Goal: Task Accomplishment & Management: Complete application form

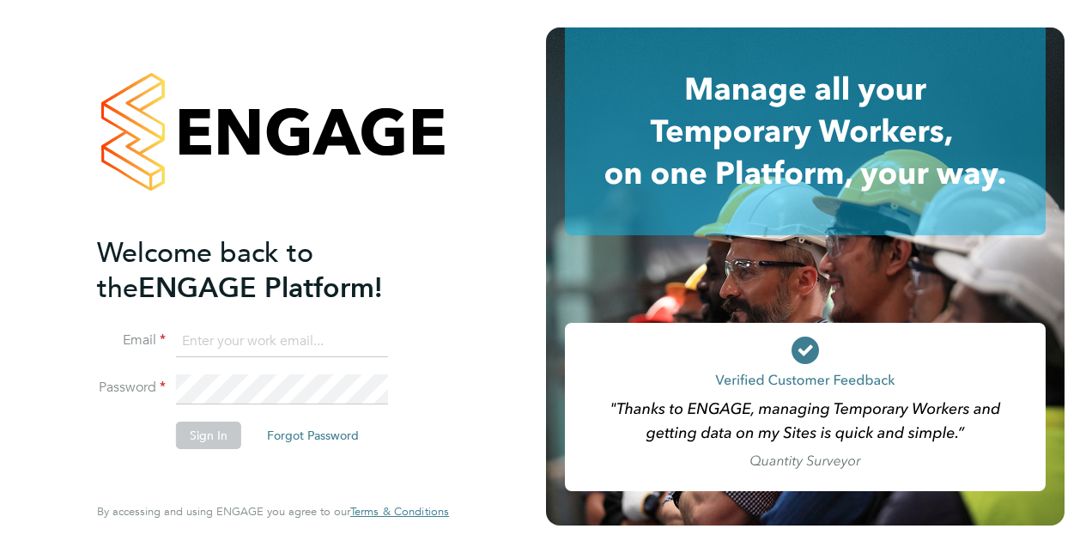
type input "[PERSON_NAME][EMAIL_ADDRESS][PERSON_NAME][DOMAIN_NAME]"
click at [196, 433] on button "Sign In" at bounding box center [208, 434] width 65 height 27
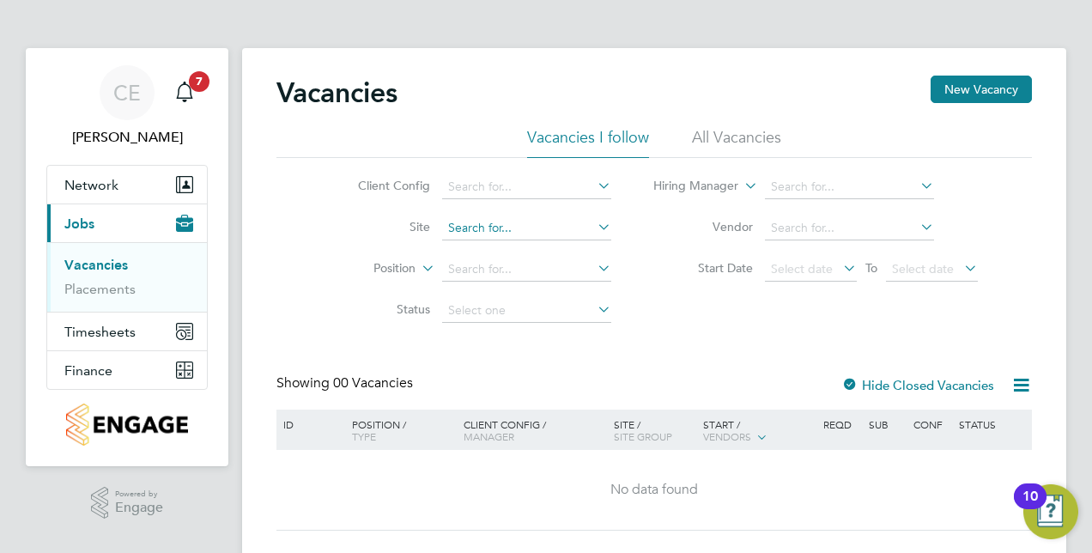
click at [498, 220] on input at bounding box center [526, 228] width 169 height 24
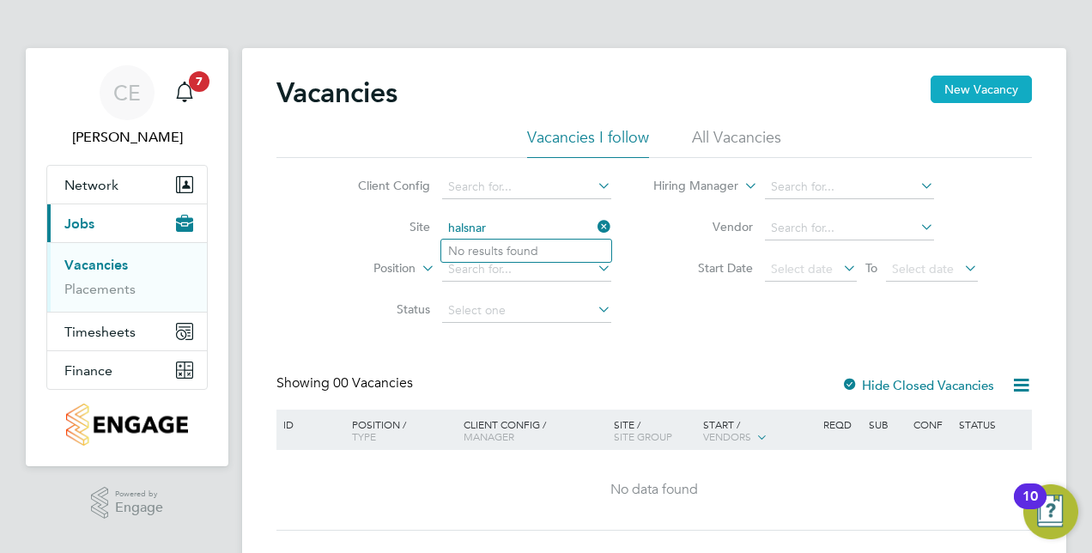
type input "halsnar"
click at [994, 84] on button "New Vacancy" at bounding box center [980, 89] width 101 height 27
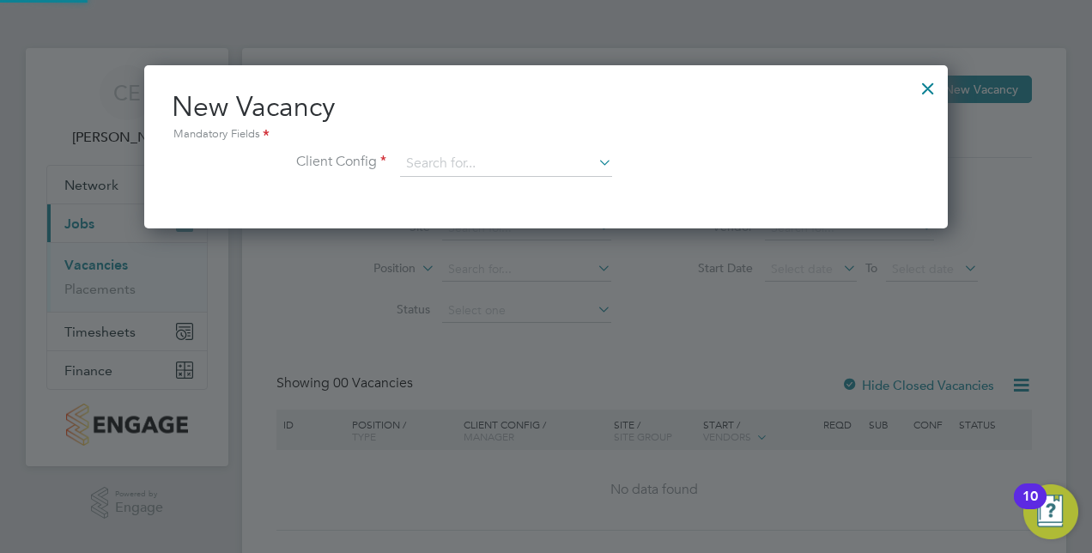
scroll to position [162, 803]
click at [437, 147] on div "New Vacancy Mandatory Fields Client Config" at bounding box center [546, 141] width 748 height 105
click at [438, 159] on input at bounding box center [506, 164] width 212 height 26
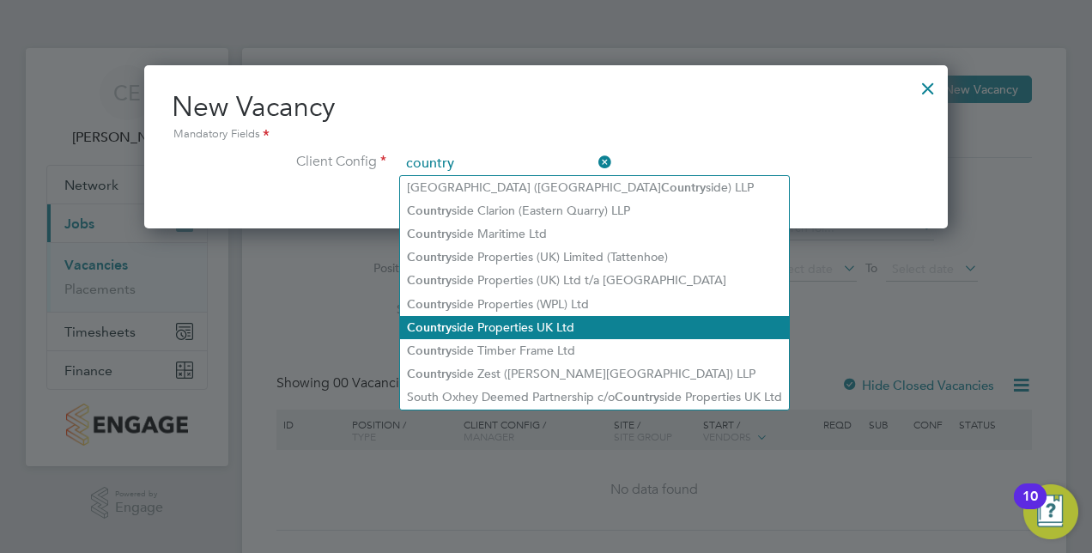
click at [545, 319] on li "Country side Properties UK Ltd" at bounding box center [594, 327] width 389 height 23
type input "Countryside Properties UK Ltd"
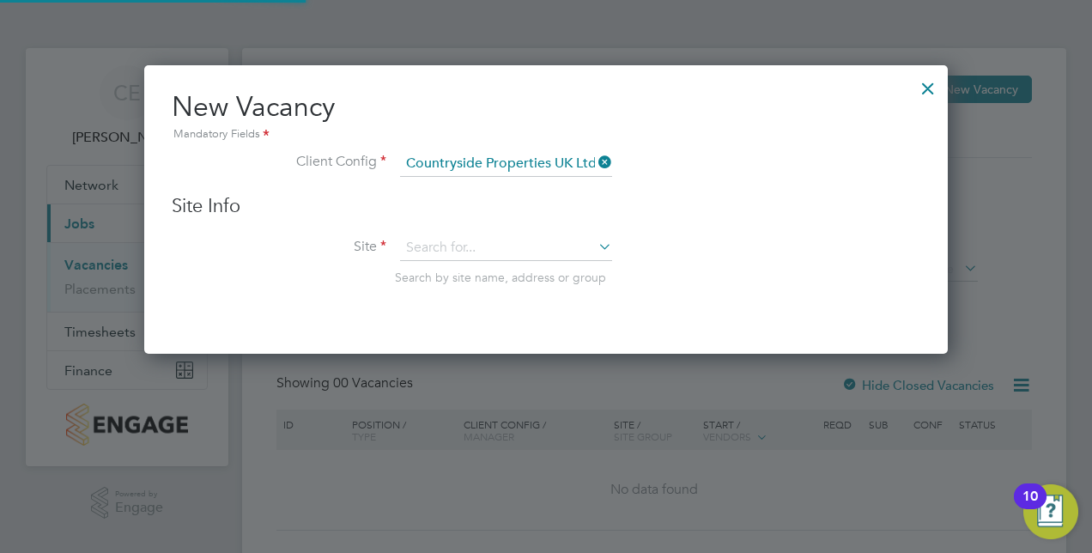
scroll to position [288, 803]
click at [479, 251] on input at bounding box center [506, 248] width 212 height 26
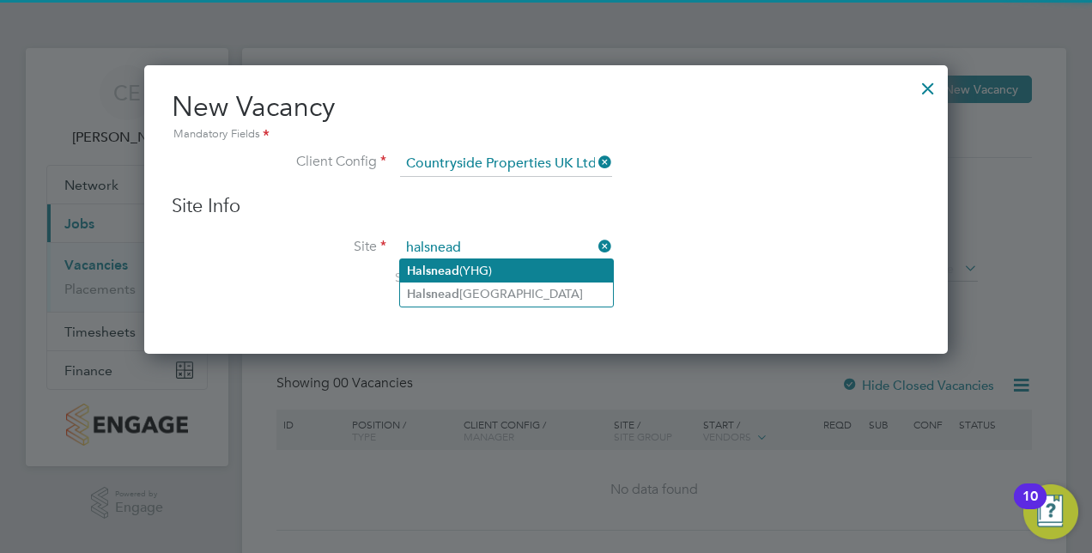
click at [482, 281] on li "Halsnead (YHG)" at bounding box center [506, 270] width 213 height 23
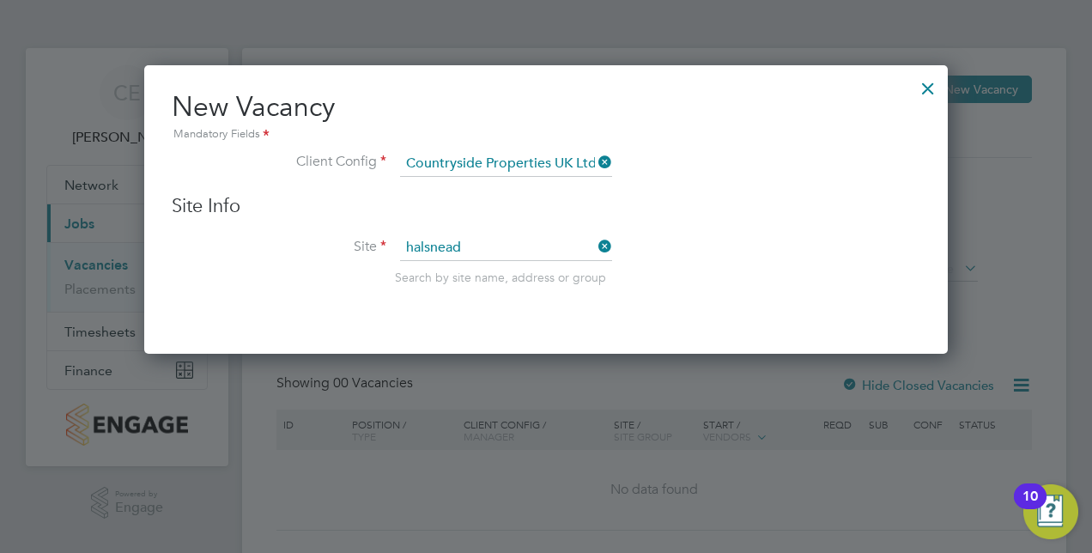
type input "Halsnead (YHG)"
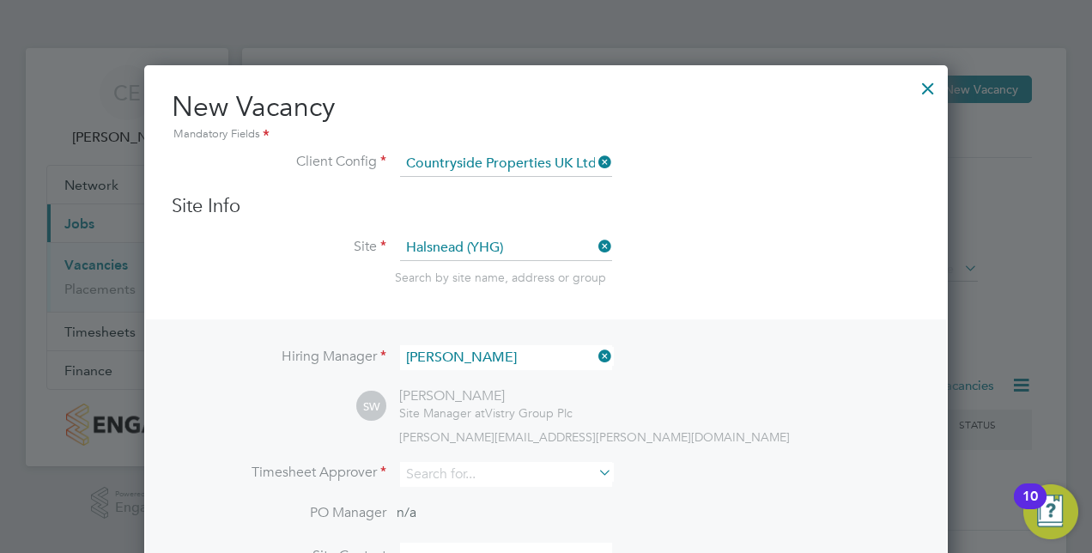
click at [595, 360] on icon at bounding box center [595, 356] width 0 height 24
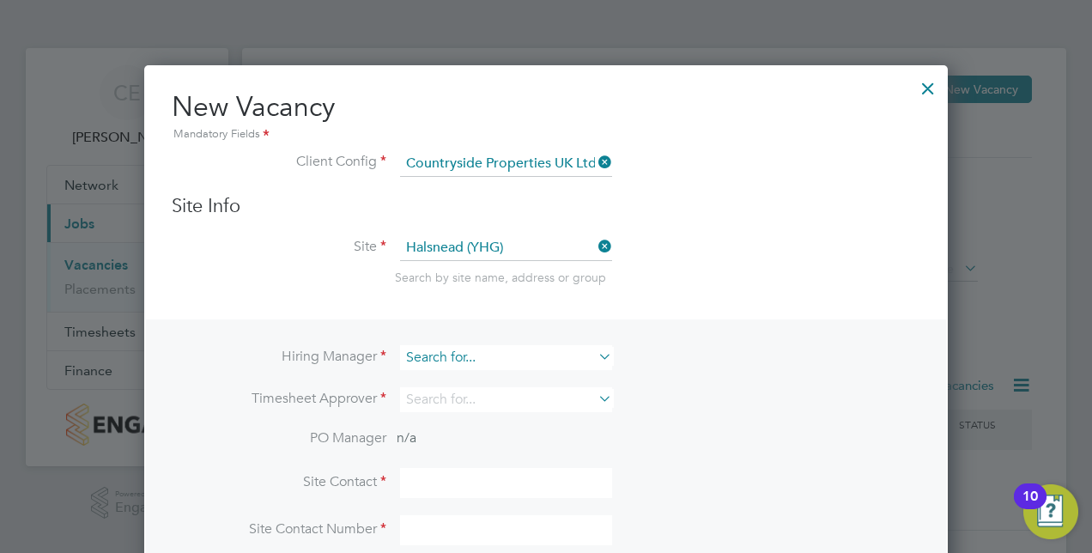
click at [579, 354] on input at bounding box center [506, 357] width 212 height 25
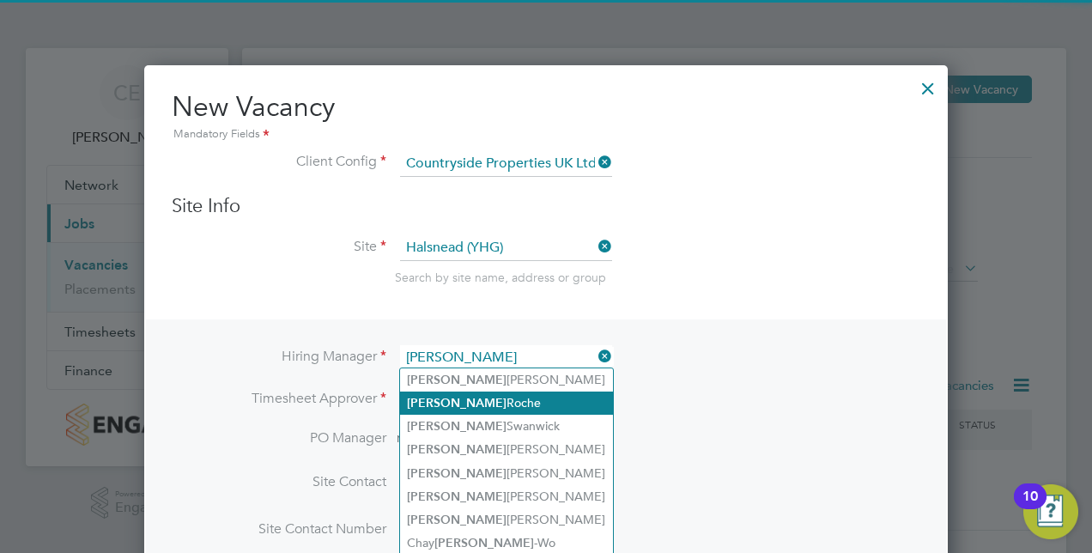
click at [485, 394] on li "Lee Roche" at bounding box center [506, 402] width 213 height 23
type input "Lee Roche"
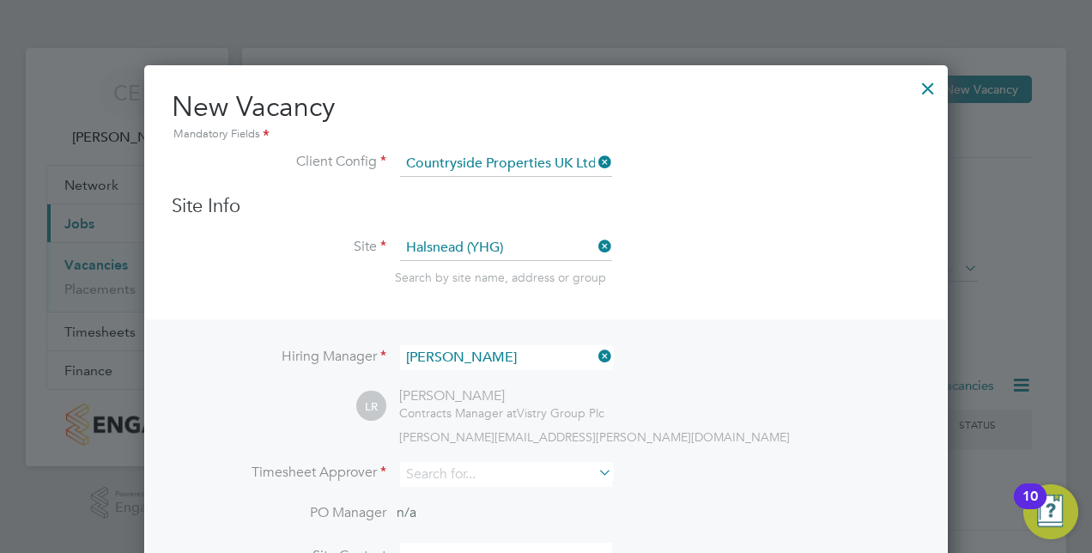
scroll to position [713, 803]
click at [436, 472] on input at bounding box center [506, 474] width 212 height 25
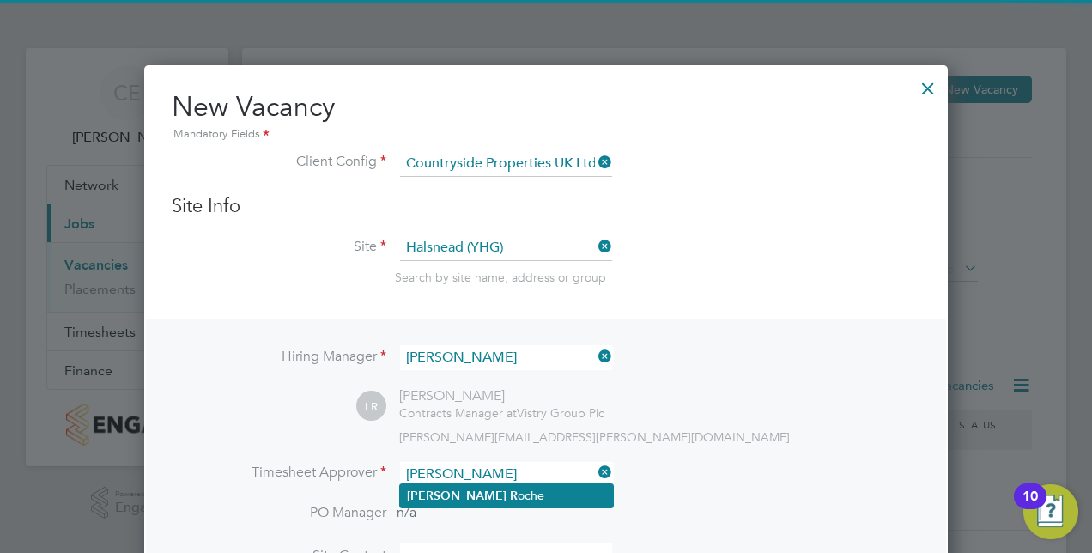
click at [536, 486] on li "Lee R oche" at bounding box center [506, 495] width 213 height 23
type input "Lee Roche"
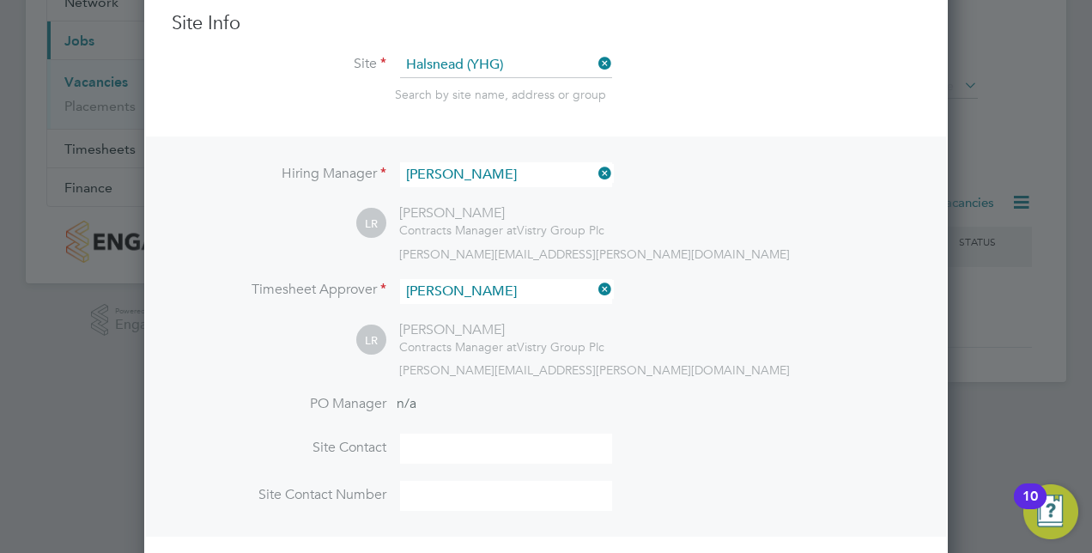
scroll to position [300, 0]
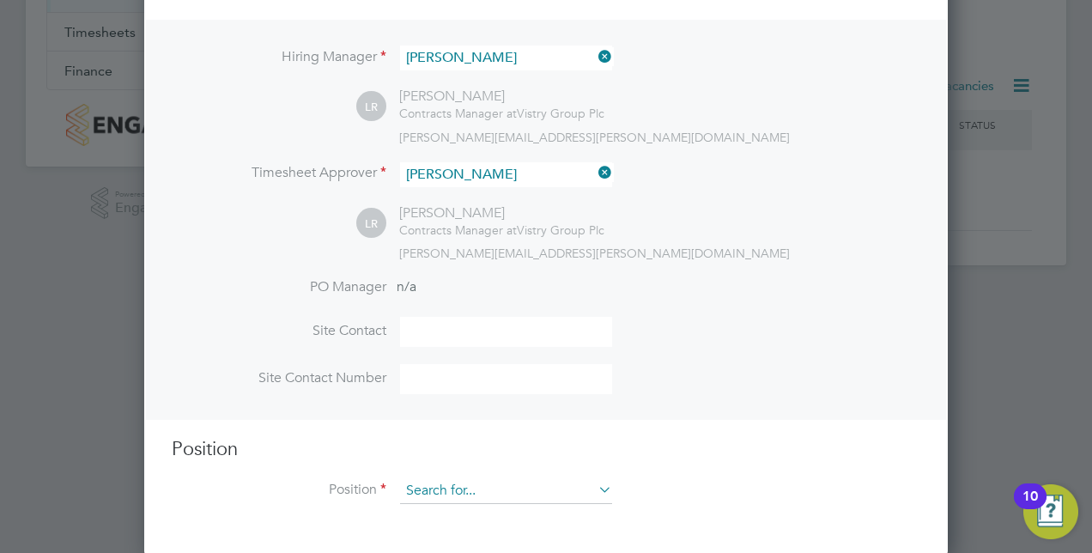
click at [477, 478] on input at bounding box center [506, 491] width 212 height 26
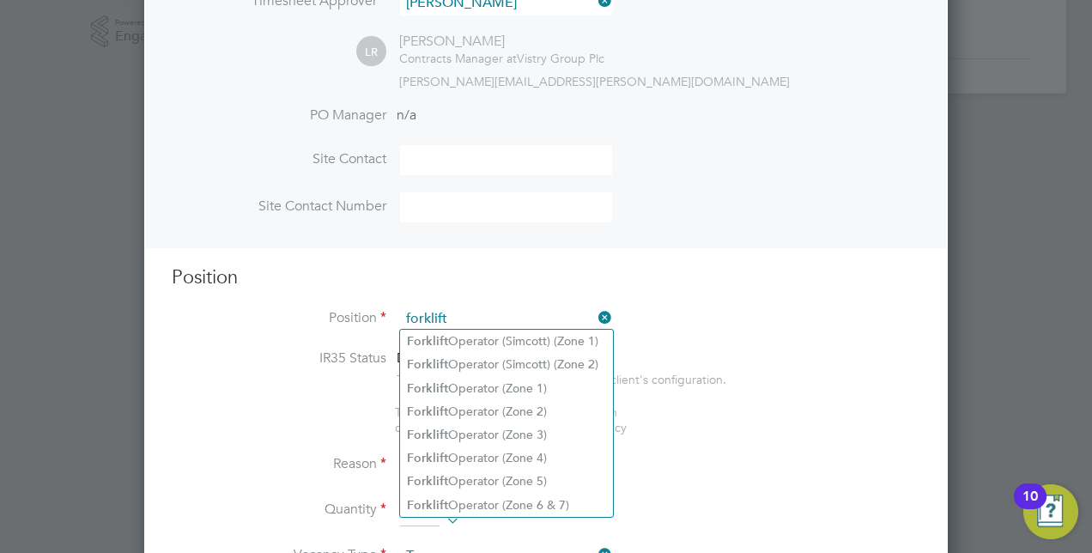
scroll to position [557, 0]
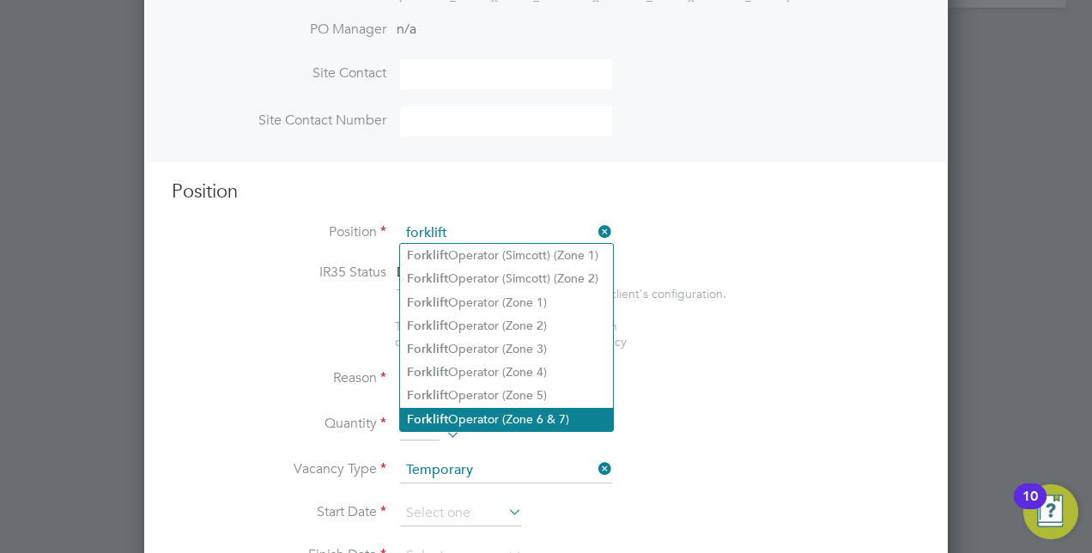
click at [536, 421] on li "Forklift Operator (Zone 6 & 7)" at bounding box center [506, 419] width 213 height 23
type input "Forklift Operator (Zone 6 & 7)"
type textarea "- Operate construction machinery - Delivering large quantities of materials to …"
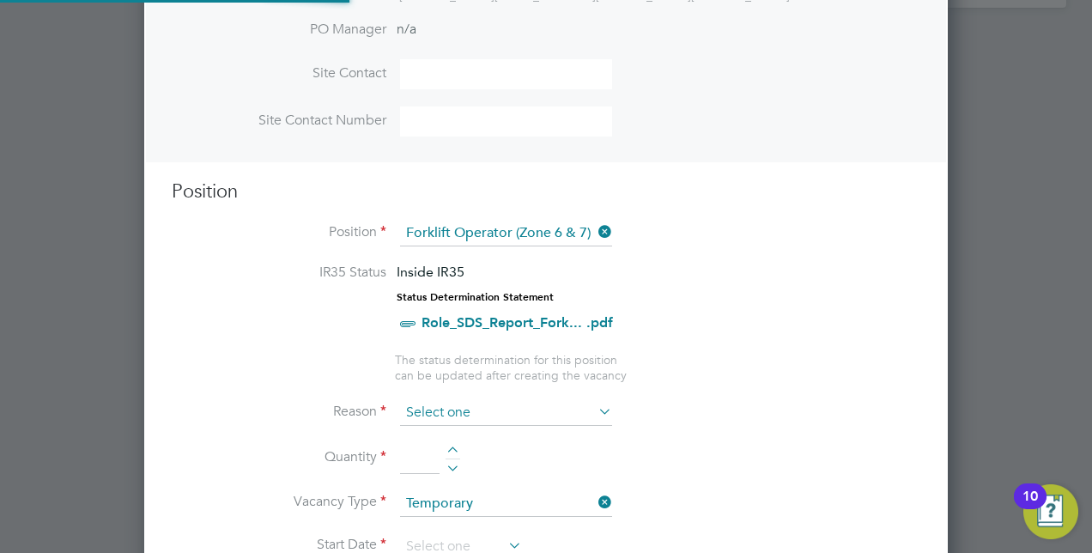
scroll to position [51, 89]
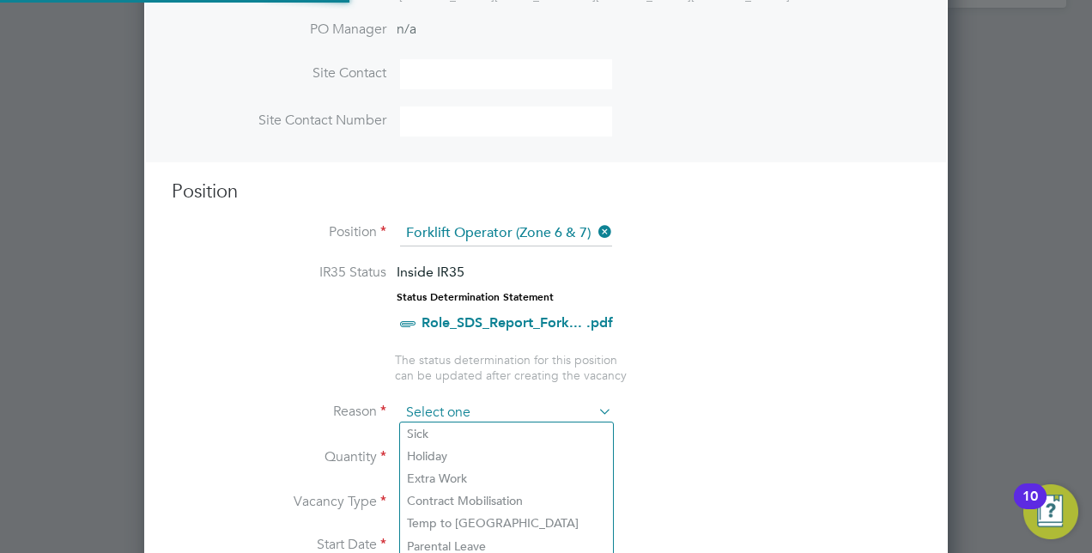
click at [452, 412] on input at bounding box center [506, 413] width 212 height 26
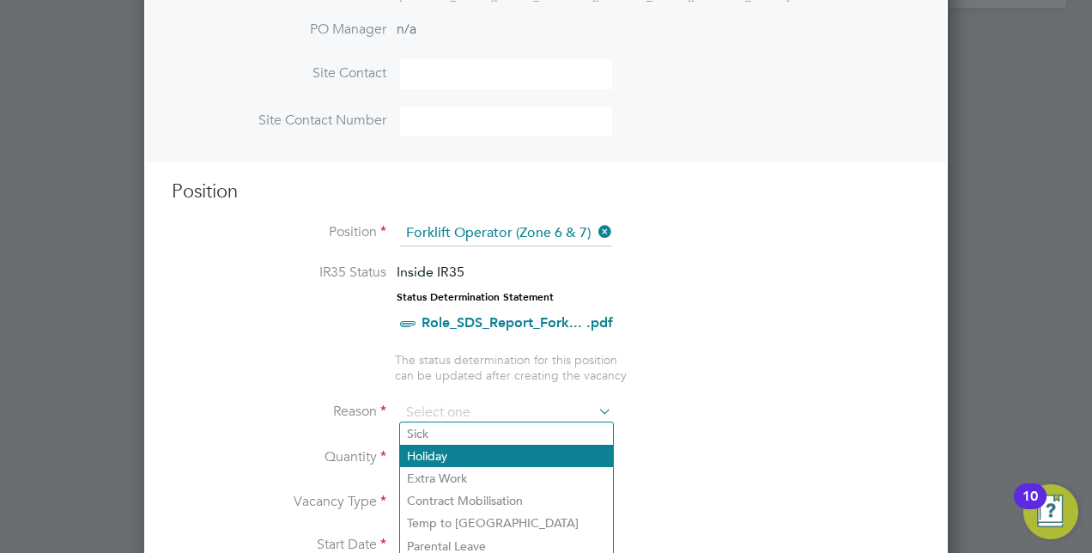
click at [439, 451] on li "Holiday" at bounding box center [506, 456] width 213 height 22
type input "Holiday"
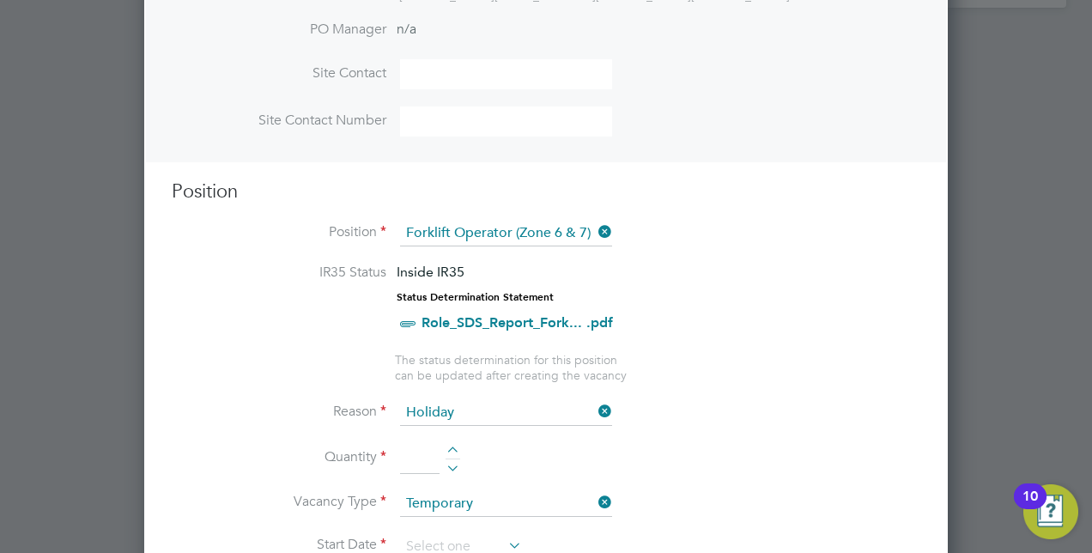
click at [452, 446] on div at bounding box center [452, 452] width 15 height 12
type input "1"
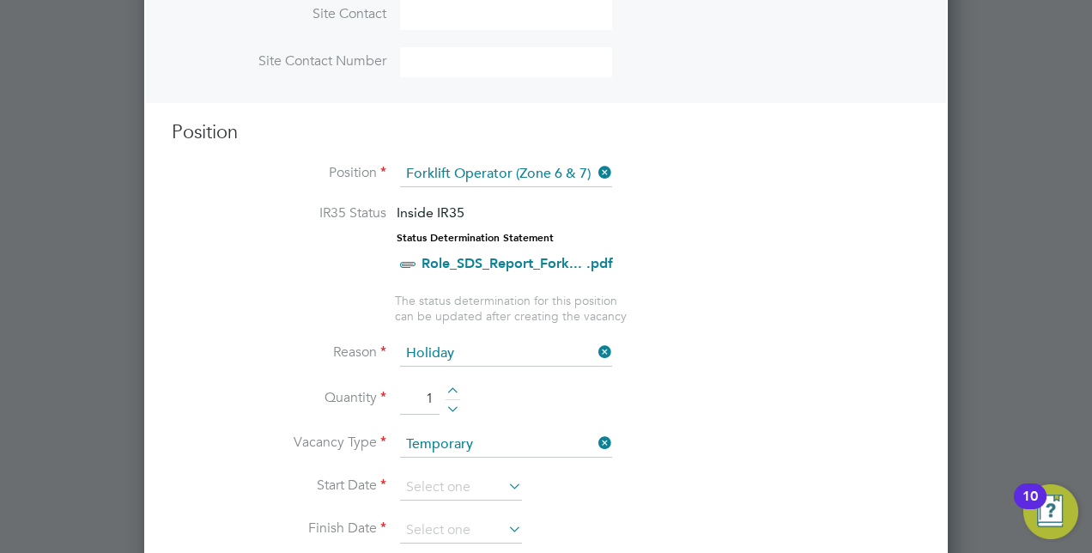
scroll to position [643, 0]
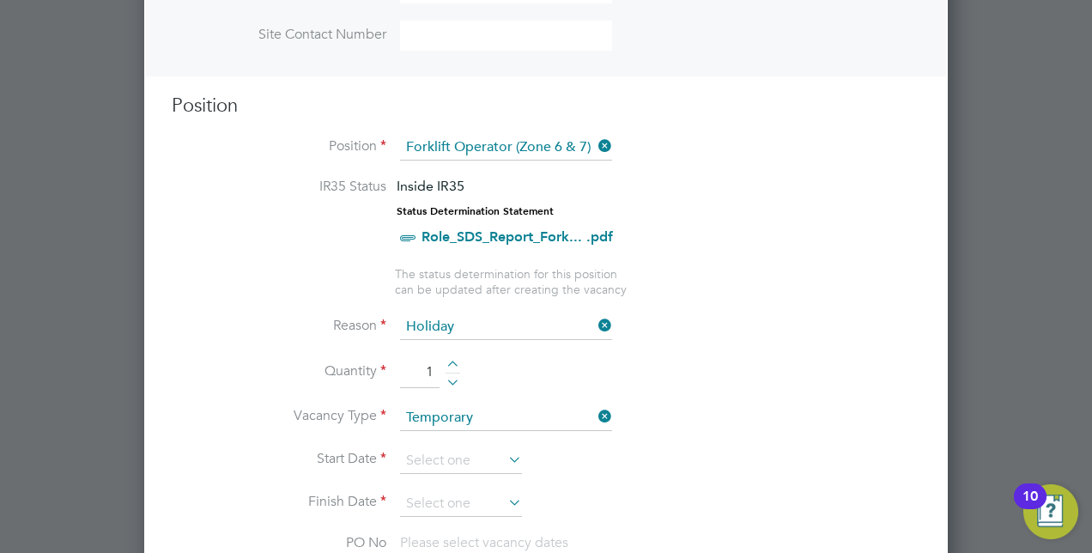
click at [470, 471] on li "Start Date" at bounding box center [546, 469] width 748 height 43
click at [471, 463] on input at bounding box center [461, 461] width 122 height 26
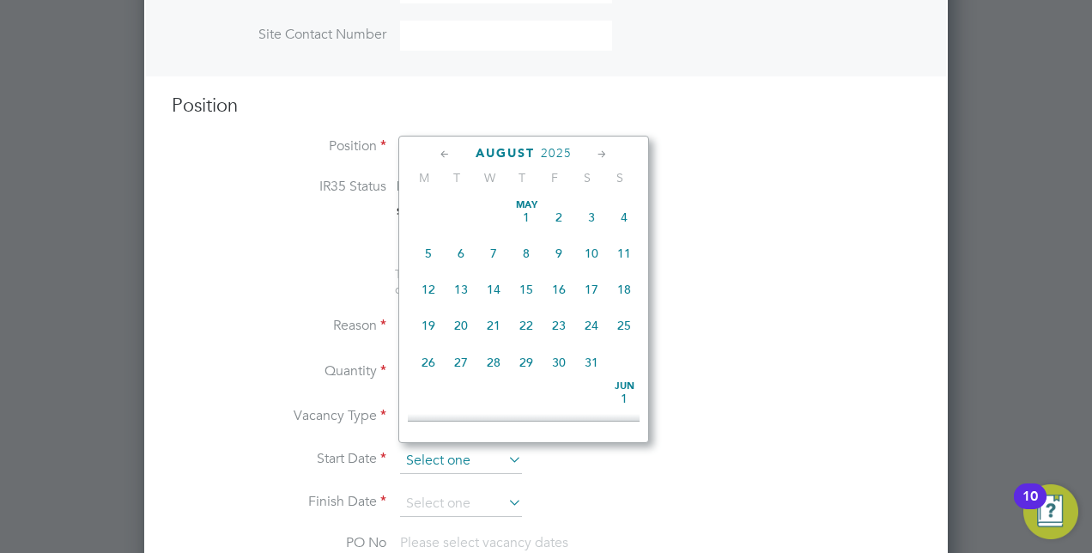
scroll to position [663, 0]
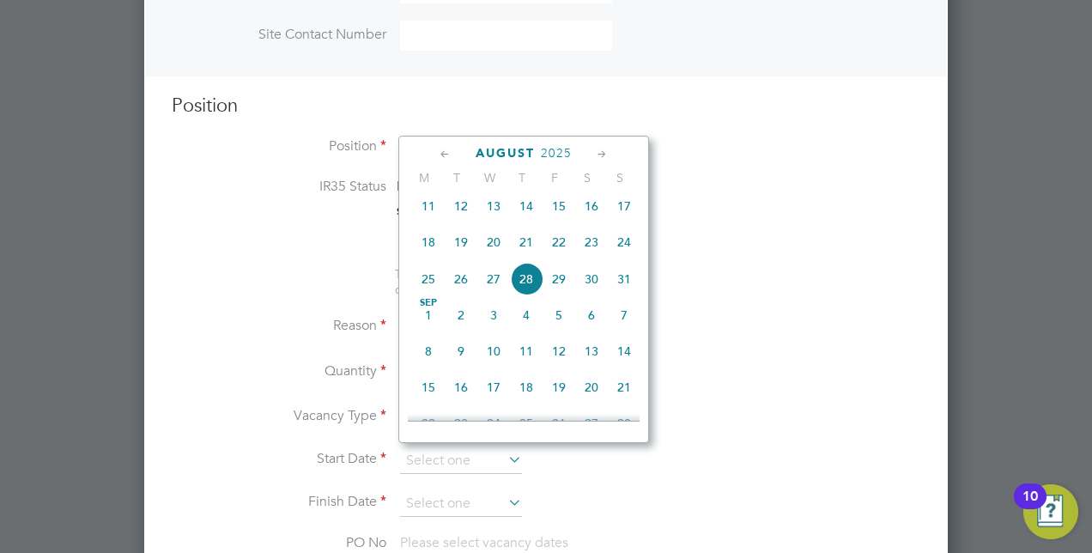
click at [503, 250] on span "20" at bounding box center [493, 242] width 33 height 33
type input "20 Aug 2025"
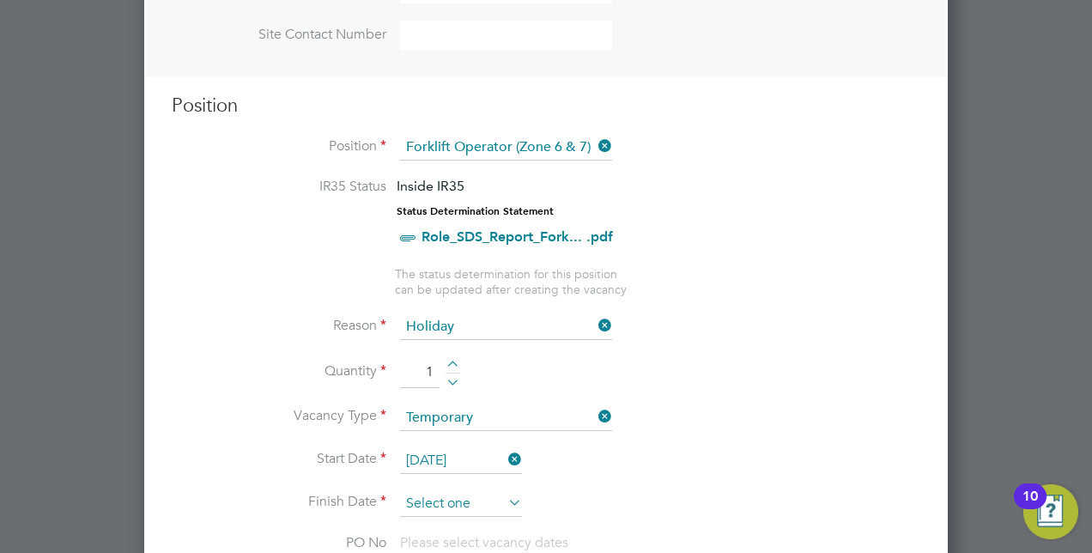
click at [456, 507] on input at bounding box center [461, 504] width 122 height 26
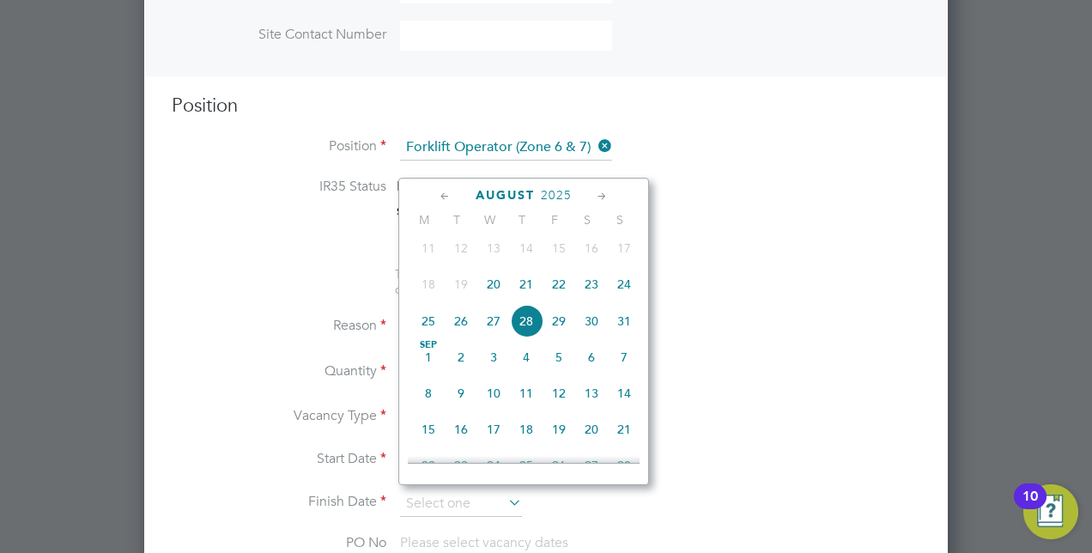
drag, startPoint x: 584, startPoint y: 294, endPoint x: 560, endPoint y: 298, distance: 23.4
click at [560, 298] on div "Aug 1 2 3 4 5 6 7 8 9 10 11 12 13 14 15 16 17 18 19 20 21 22 23 24 25 26 27 28 …" at bounding box center [534, 250] width 253 height 181
click at [560, 298] on span "22" at bounding box center [558, 284] width 33 height 33
type input "22 Aug 2025"
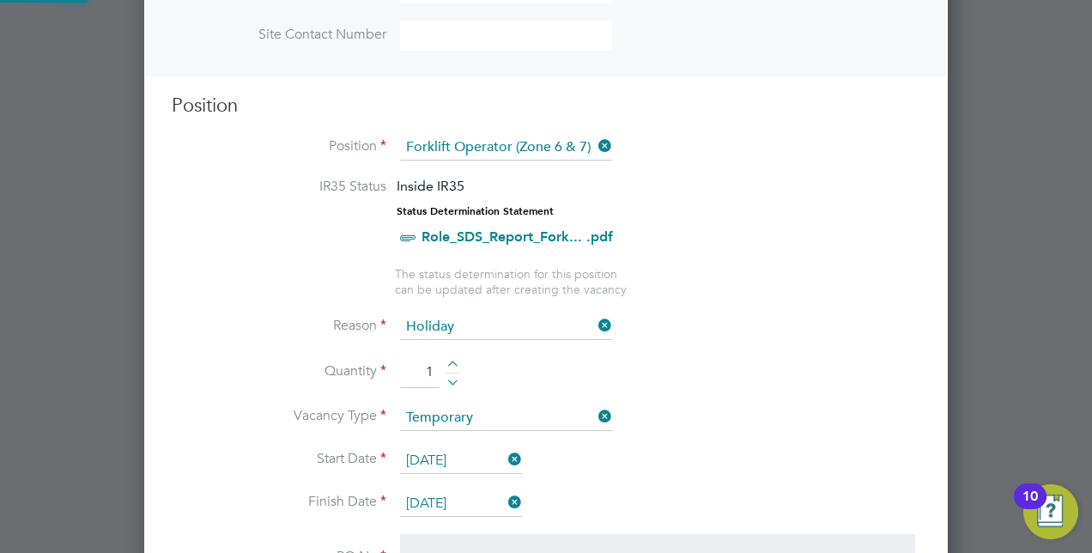
scroll to position [29, 161]
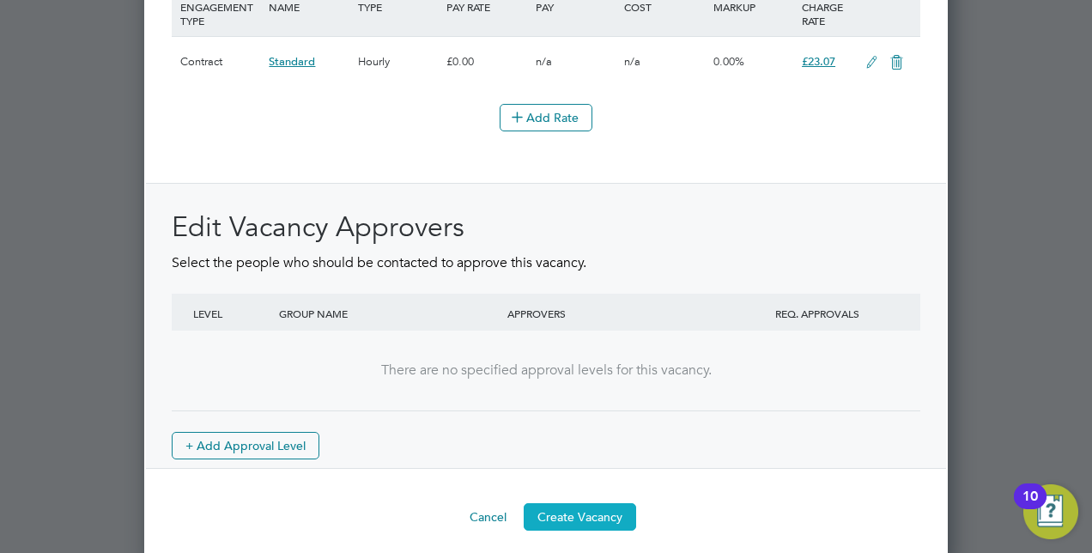
click at [606, 505] on button "Create Vacancy" at bounding box center [580, 516] width 112 height 27
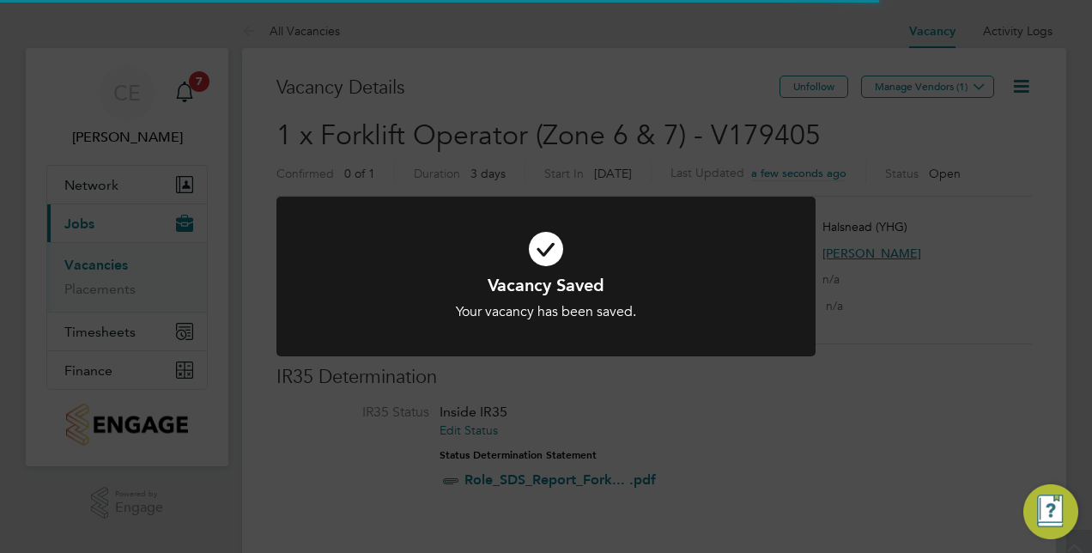
click at [784, 167] on div "Vacancy Saved Your vacancy has been saved. Cancel Okay" at bounding box center [546, 276] width 1092 height 553
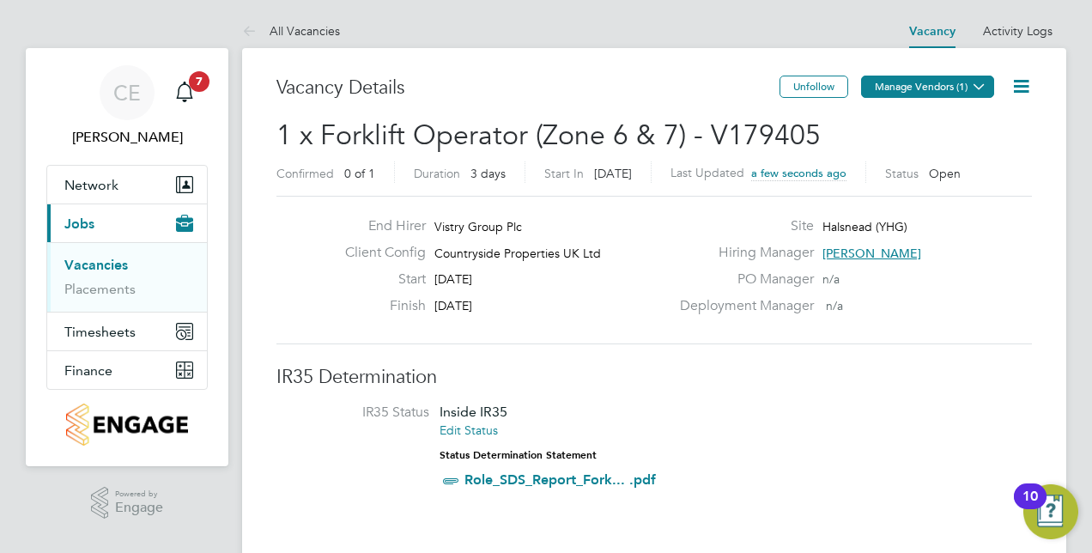
click at [894, 84] on button "Manage Vendors (1)" at bounding box center [927, 87] width 133 height 22
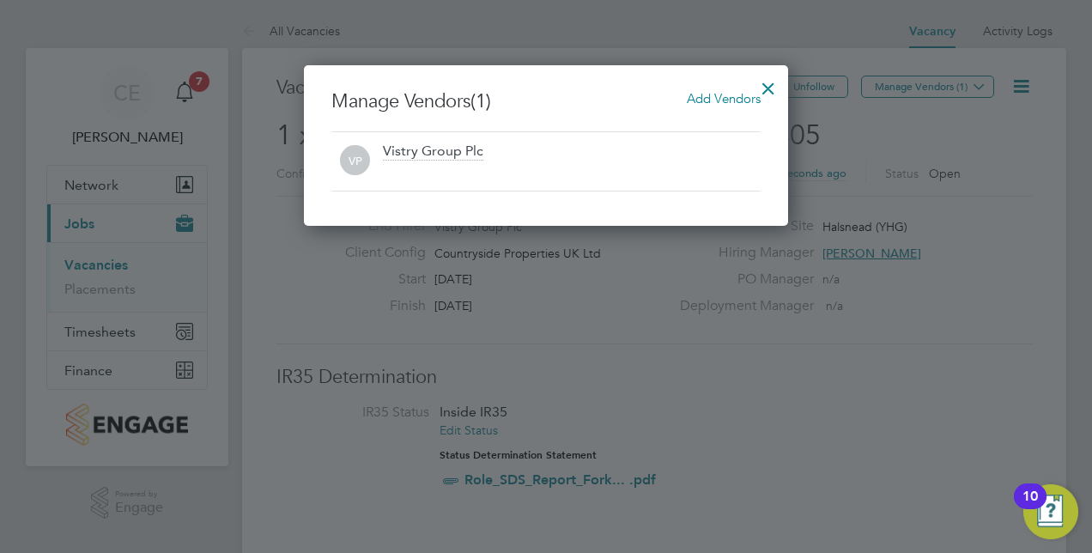
click at [718, 101] on span "Add Vendors" at bounding box center [724, 98] width 74 height 16
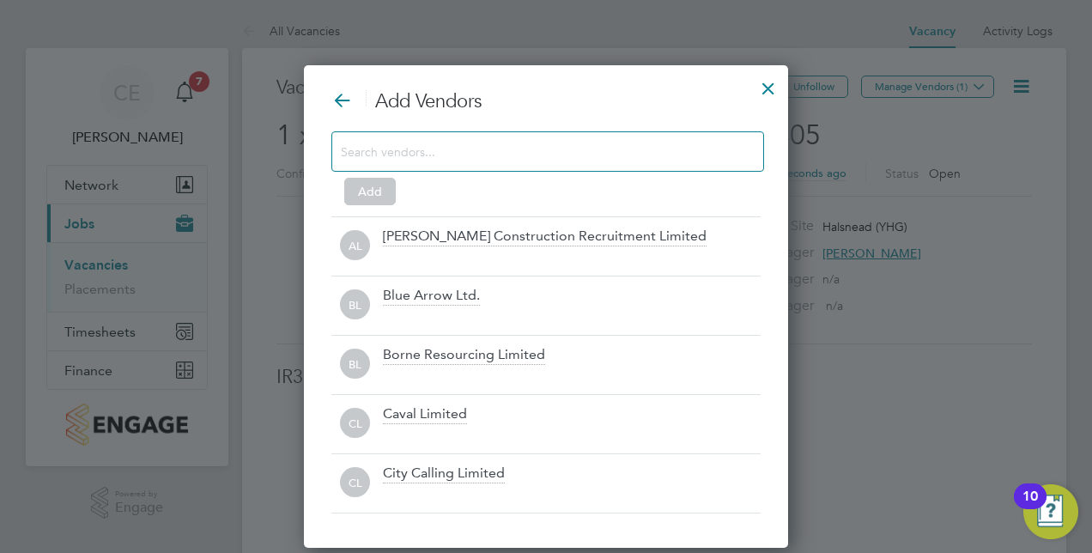
click at [575, 142] on input at bounding box center [534, 151] width 386 height 22
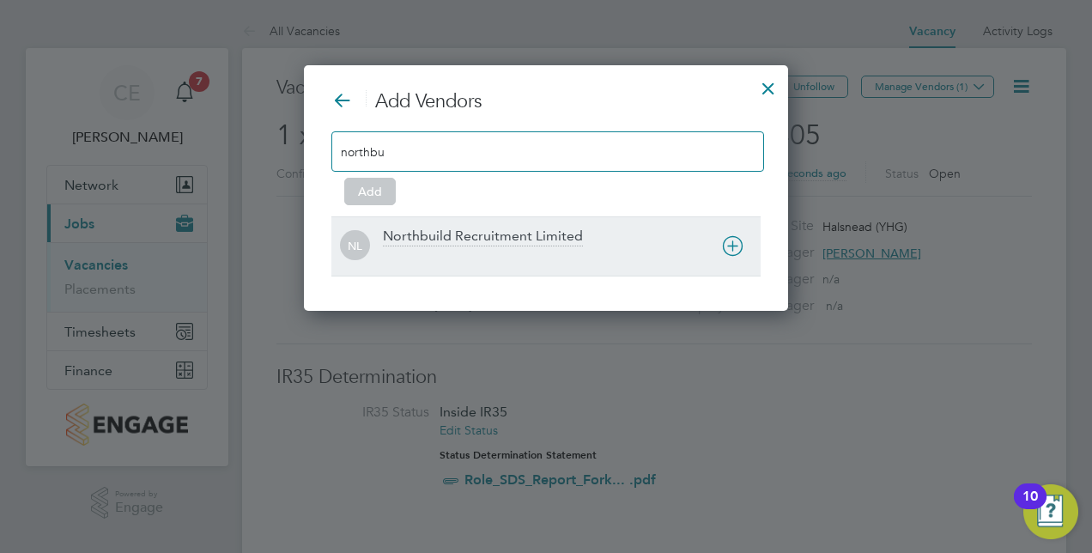
type input "northbu"
click at [495, 223] on div "NL Northbuild Recruitment Limited" at bounding box center [545, 245] width 429 height 59
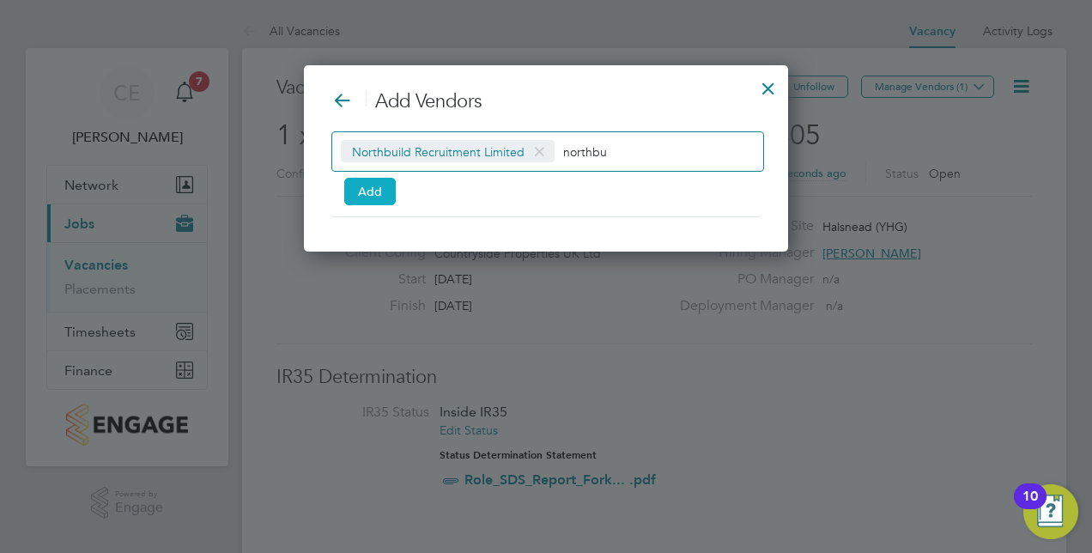
click at [357, 188] on button "Add" at bounding box center [369, 191] width 51 height 27
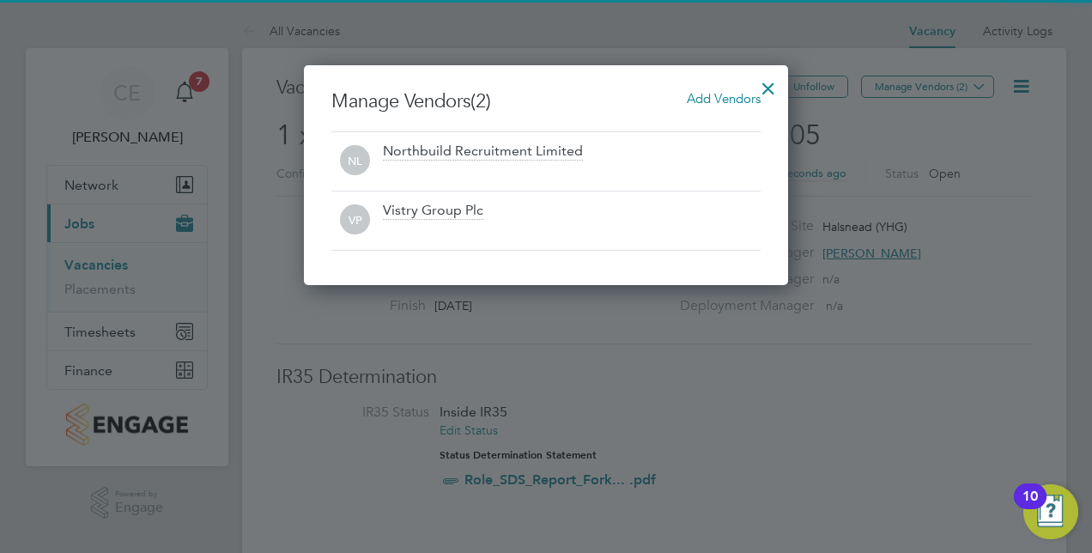
click at [775, 93] on div at bounding box center [768, 84] width 31 height 31
